Goal: Task Accomplishment & Management: Use online tool/utility

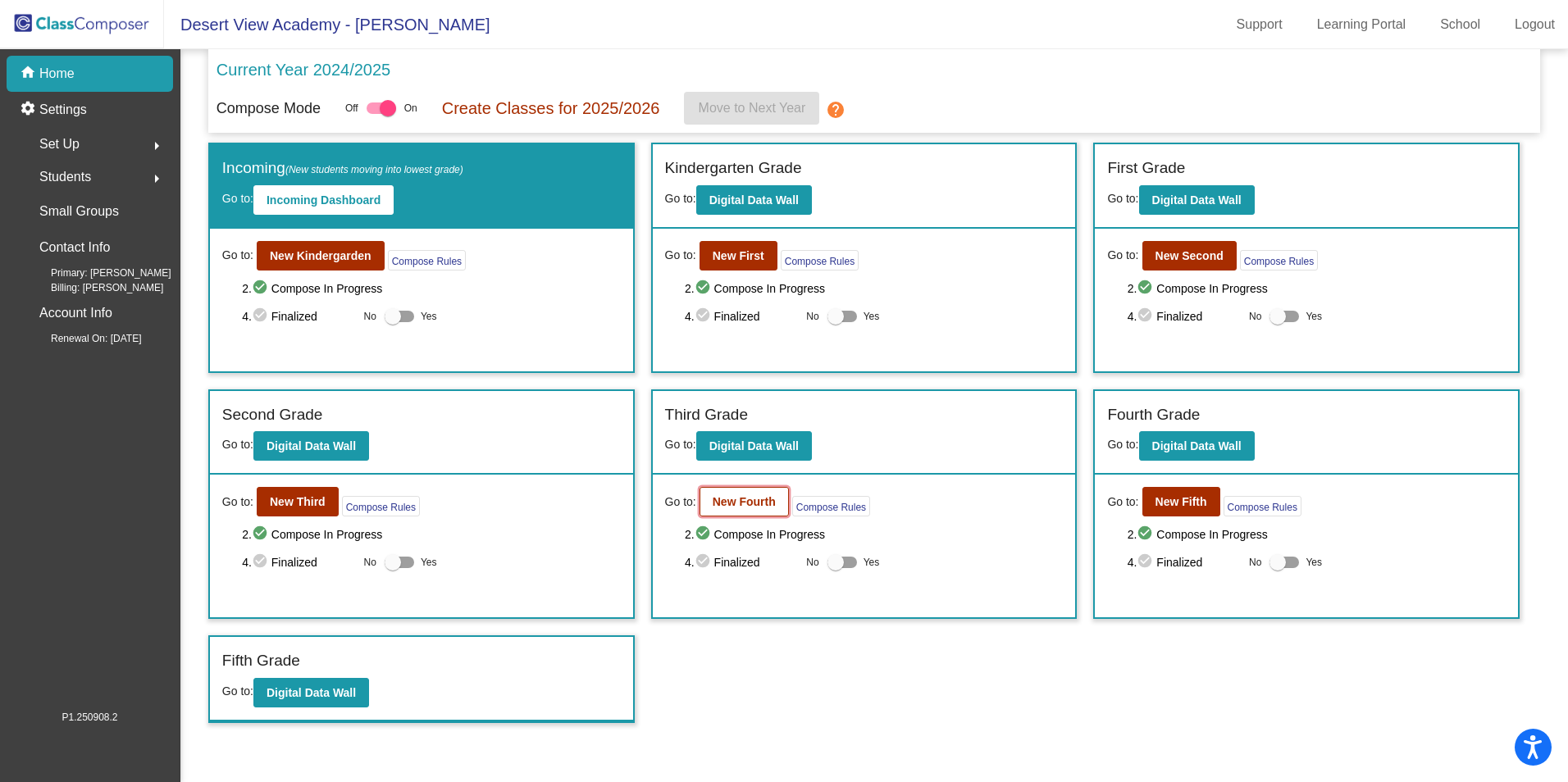
click at [770, 503] on b "New Fourth" at bounding box center [743, 502] width 63 height 13
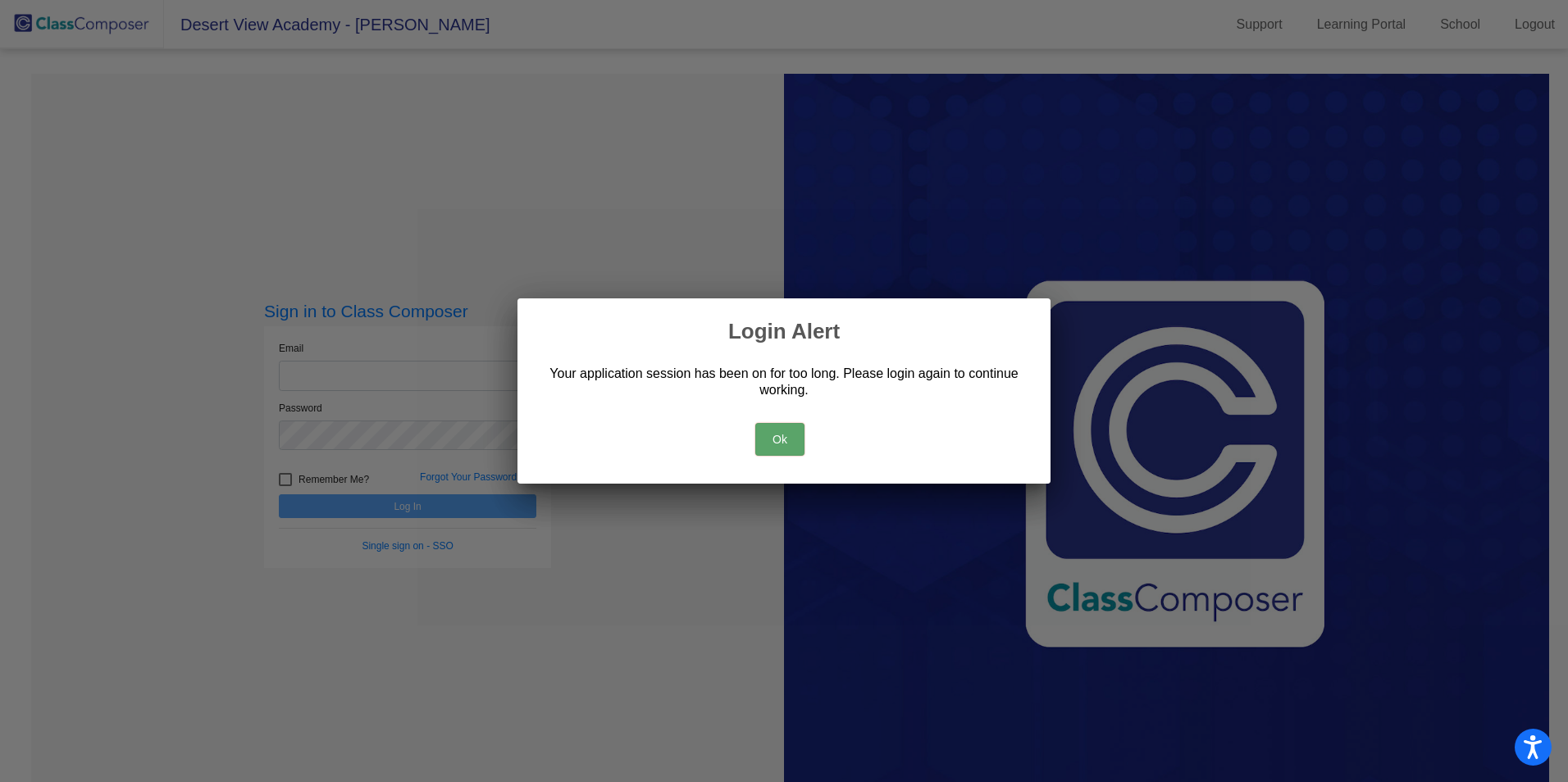
click at [778, 446] on button "Ok" at bounding box center [779, 440] width 49 height 33
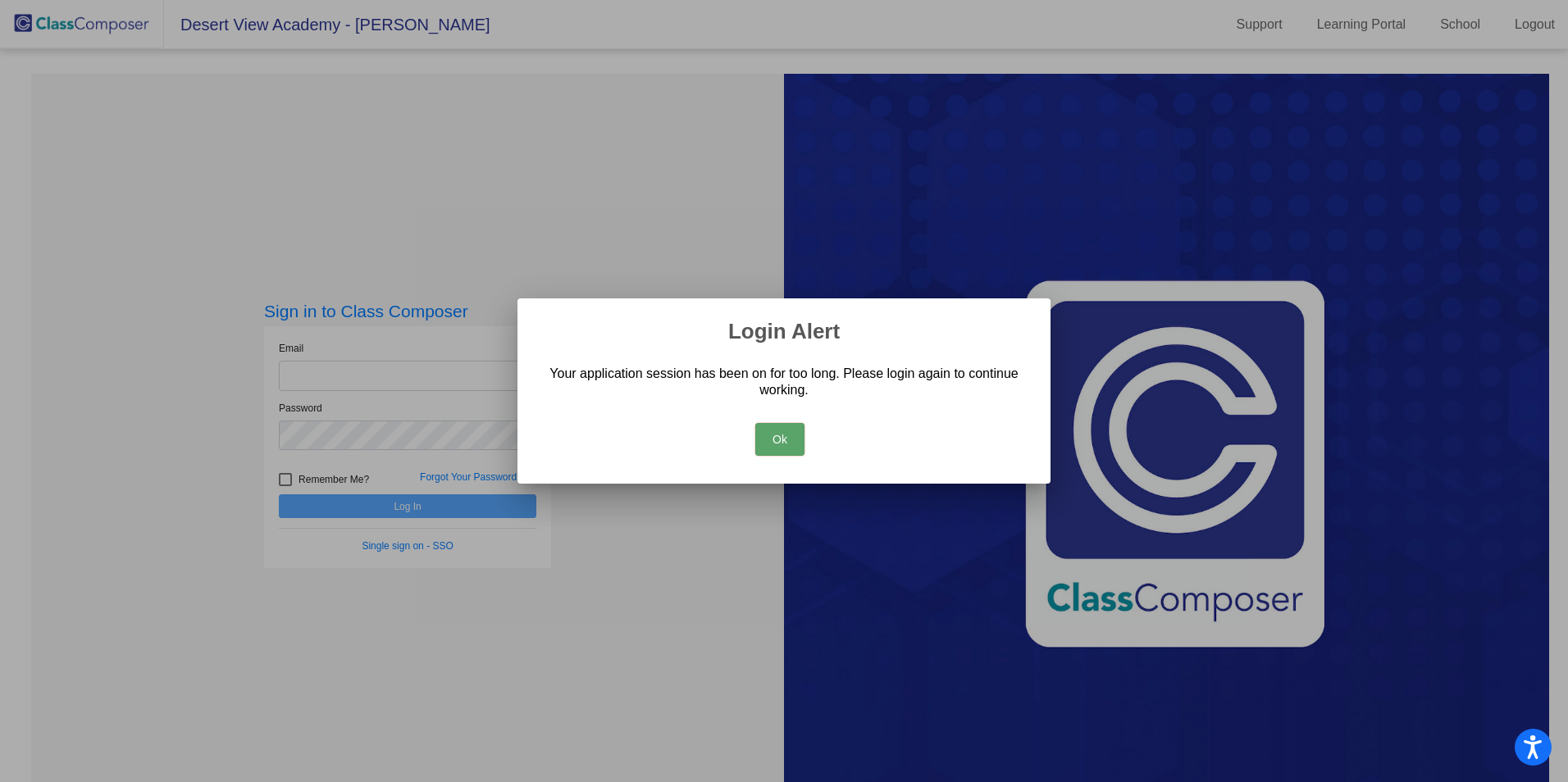
click at [778, 444] on button "Ok" at bounding box center [779, 440] width 49 height 33
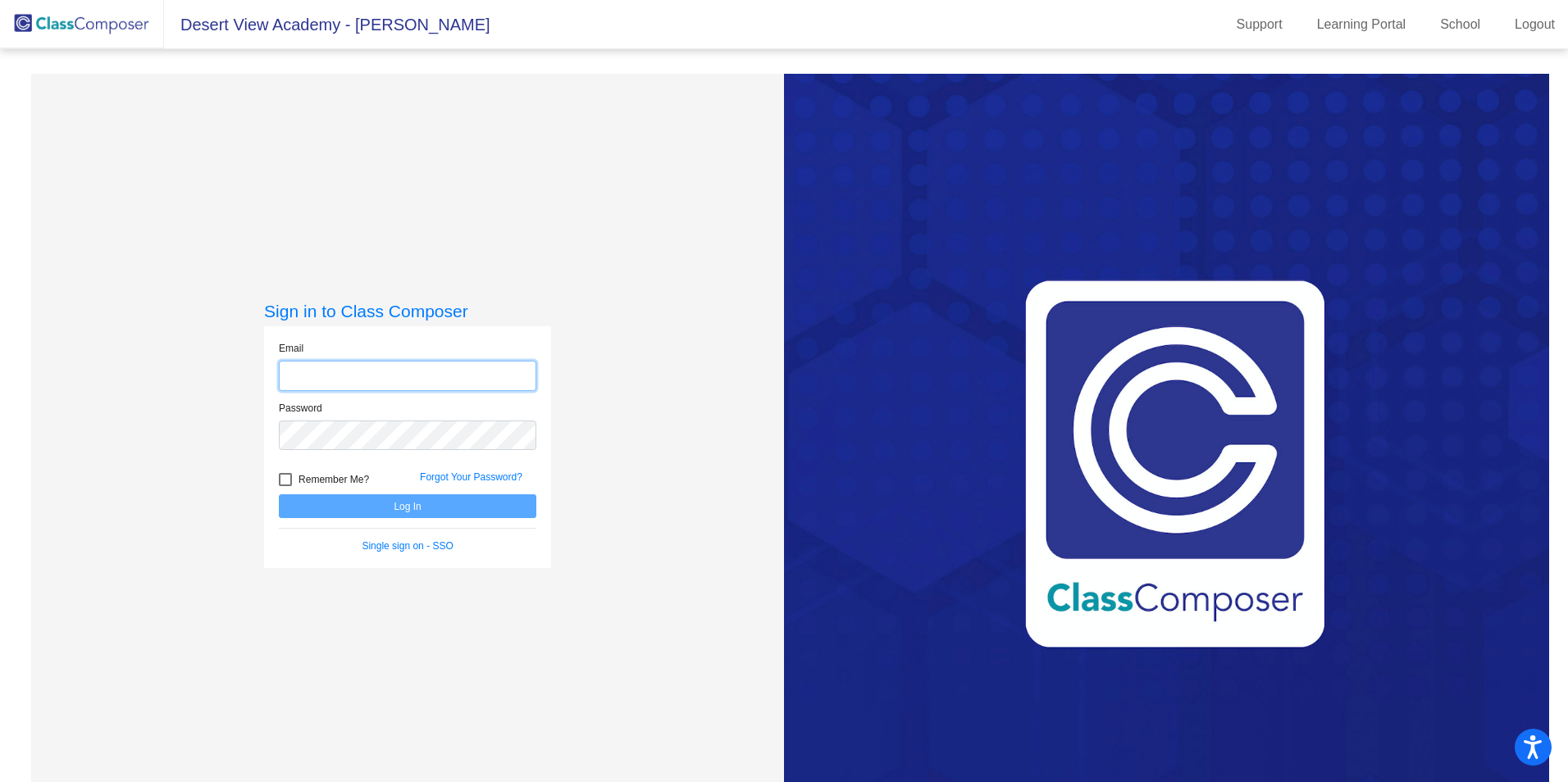
click at [501, 376] on input "email" at bounding box center [407, 375] width 257 height 30
type input "[EMAIL_ADDRESS][DOMAIN_NAME]"
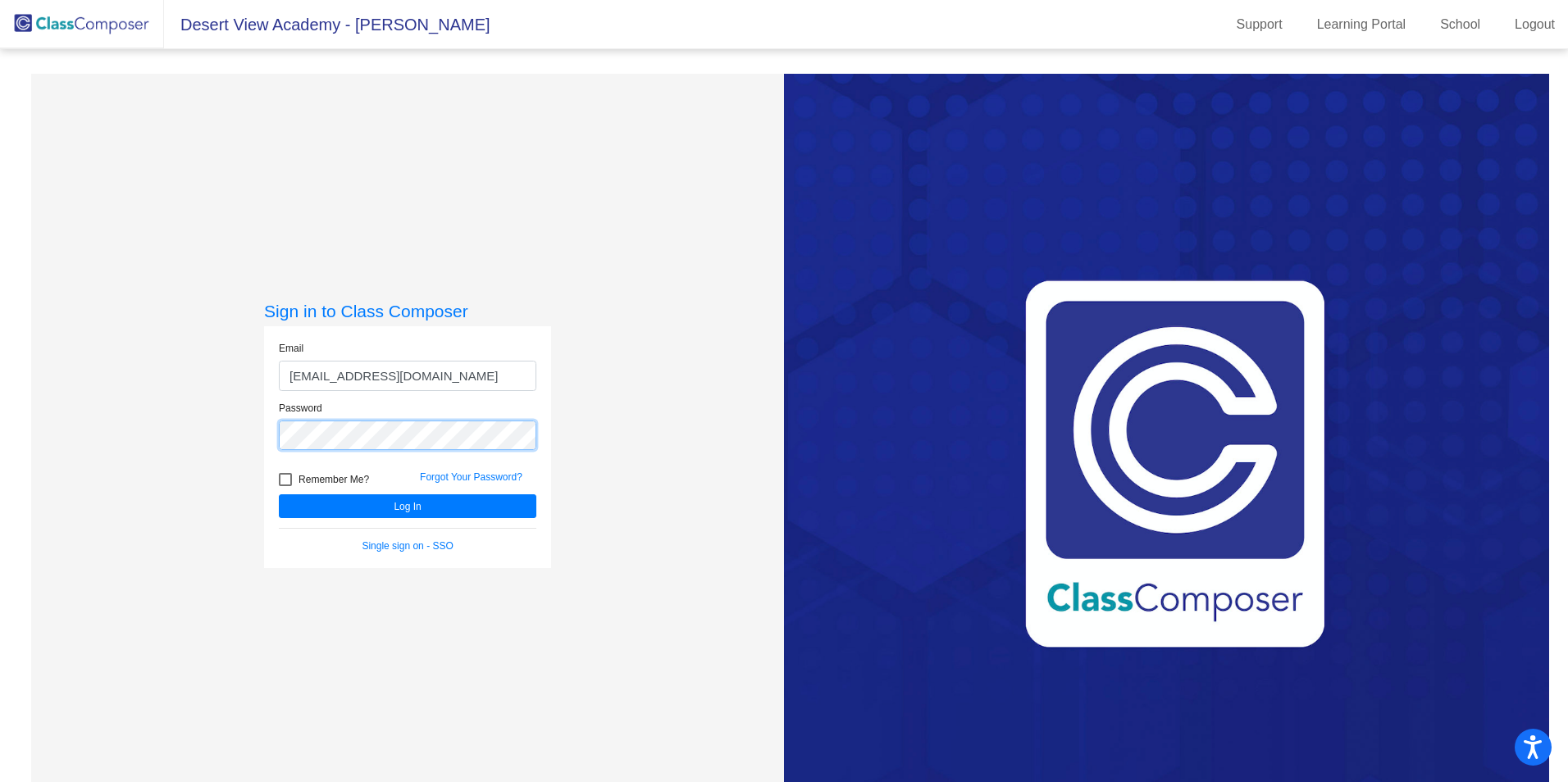
click at [279, 495] on button "Log In" at bounding box center [407, 507] width 257 height 24
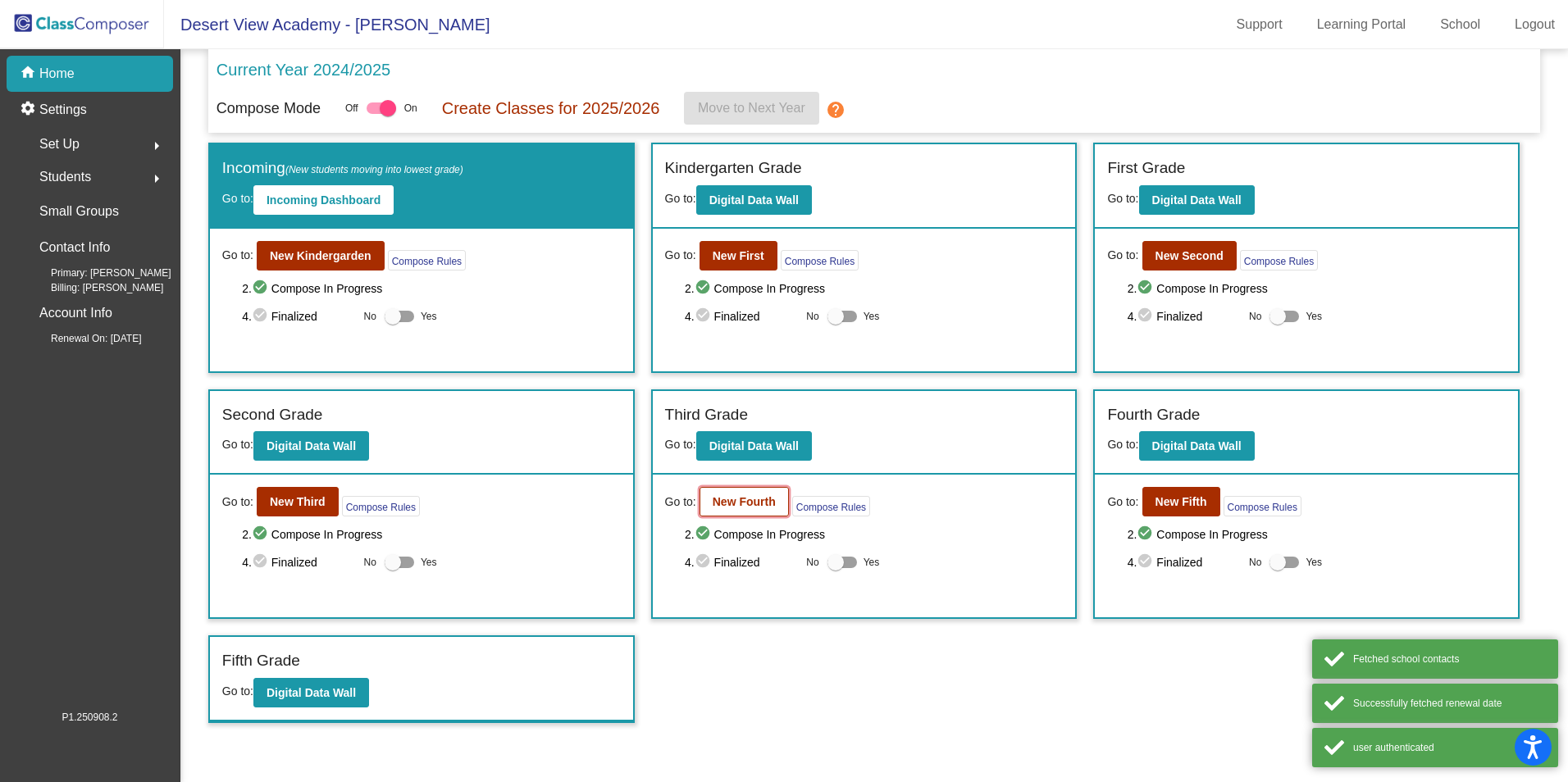
click at [737, 503] on b "New Fourth" at bounding box center [743, 502] width 63 height 13
